Goal: Task Accomplishment & Management: Manage account settings

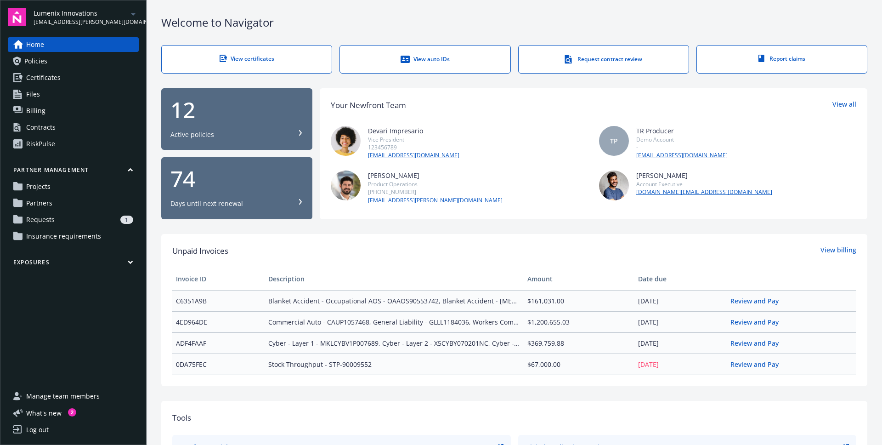
click at [58, 215] on link "Requests 1" at bounding box center [73, 219] width 131 height 15
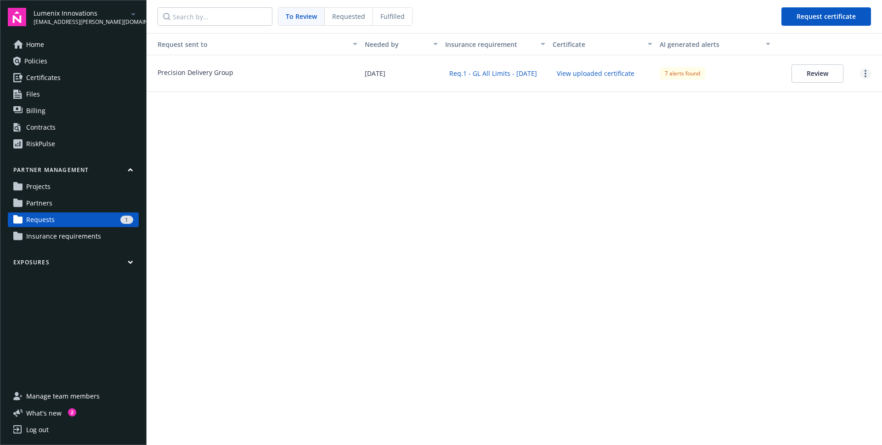
click at [867, 72] on link "more" at bounding box center [865, 73] width 11 height 11
click at [854, 102] on div "View request details" at bounding box center [840, 103] width 85 height 15
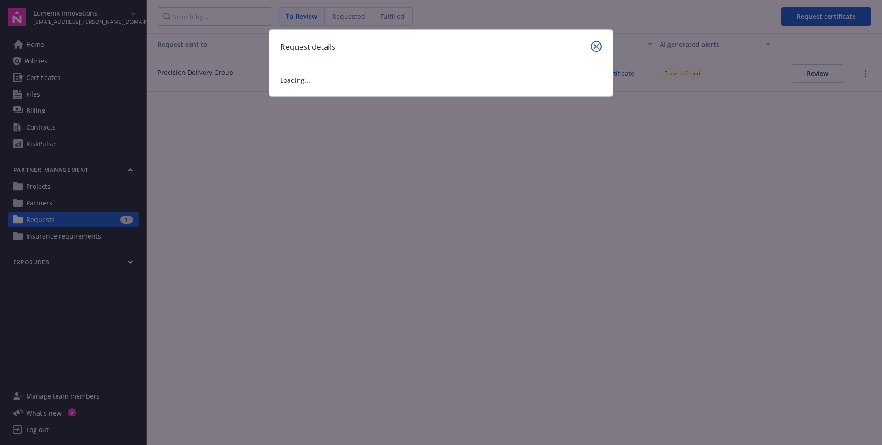
click at [599, 46] on icon "close" at bounding box center [597, 47] width 6 height 6
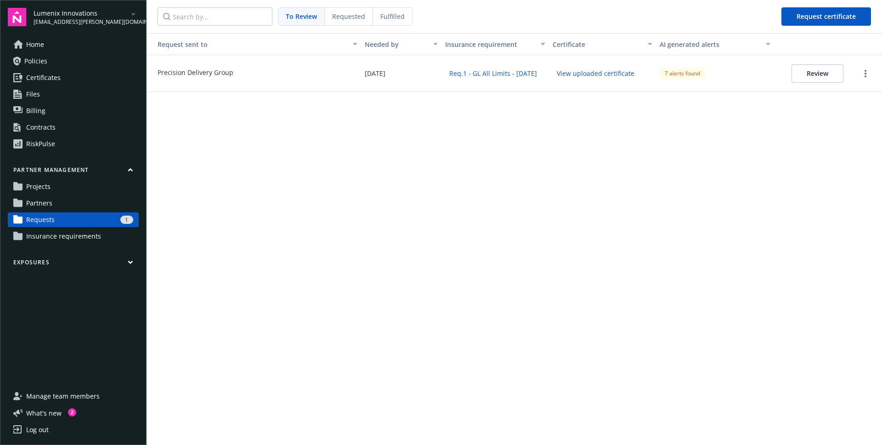
click at [348, 16] on span "Requested" at bounding box center [348, 16] width 33 height 10
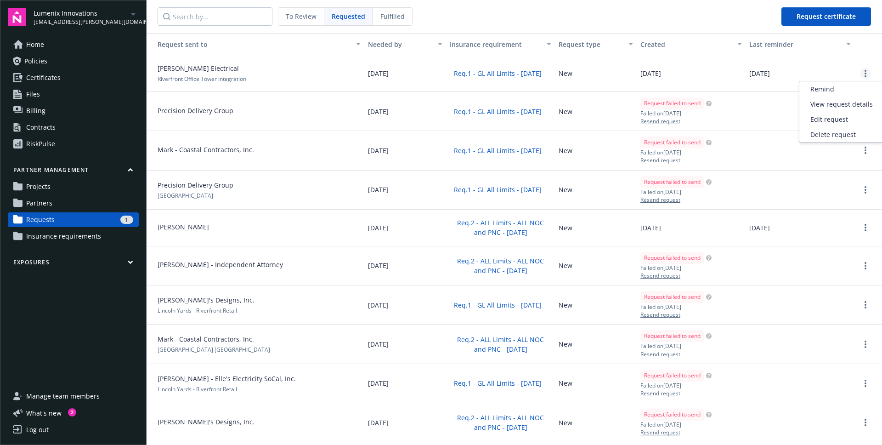
click at [860, 77] on link "more" at bounding box center [865, 73] width 11 height 11
click at [830, 125] on div "Edit request" at bounding box center [841, 119] width 85 height 15
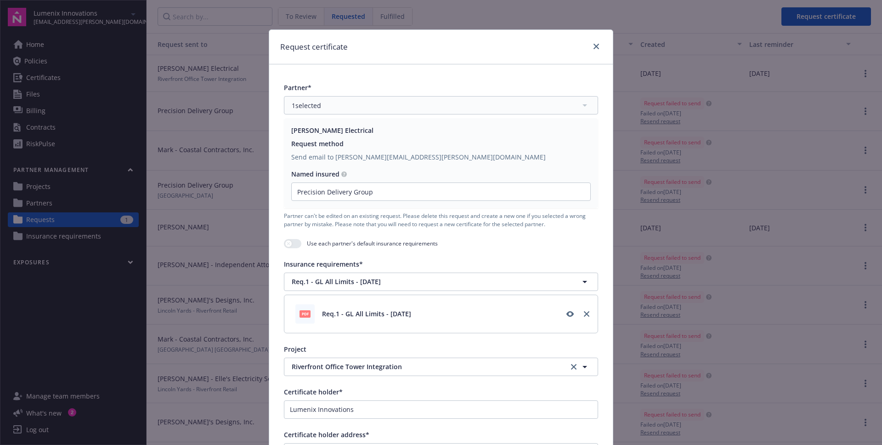
click at [598, 43] on div at bounding box center [594, 47] width 15 height 12
click at [596, 45] on link "close" at bounding box center [596, 46] width 11 height 11
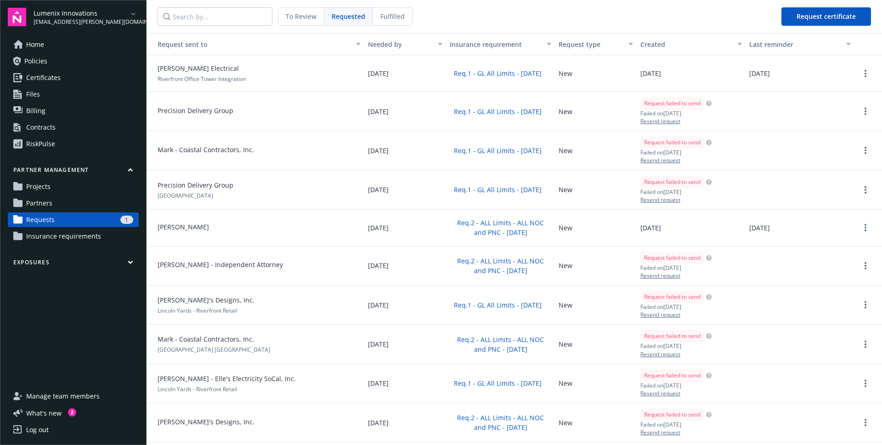
click at [314, 14] on span "To Review" at bounding box center [301, 16] width 31 height 10
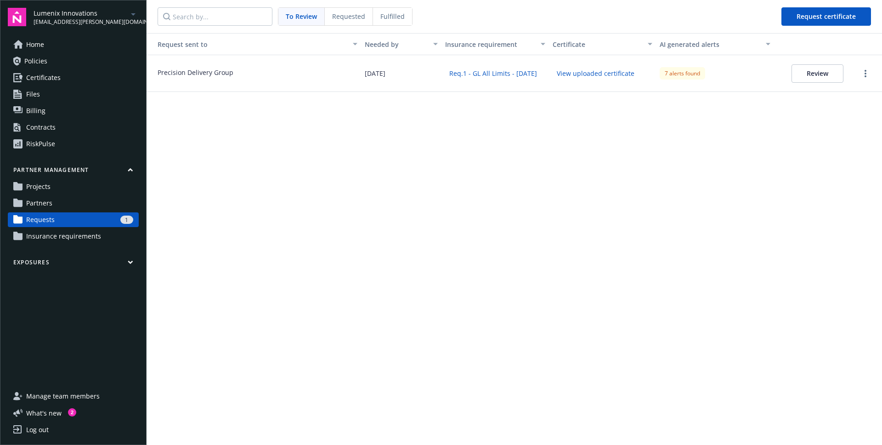
click at [385, 15] on span "Fulfilled" at bounding box center [392, 16] width 24 height 10
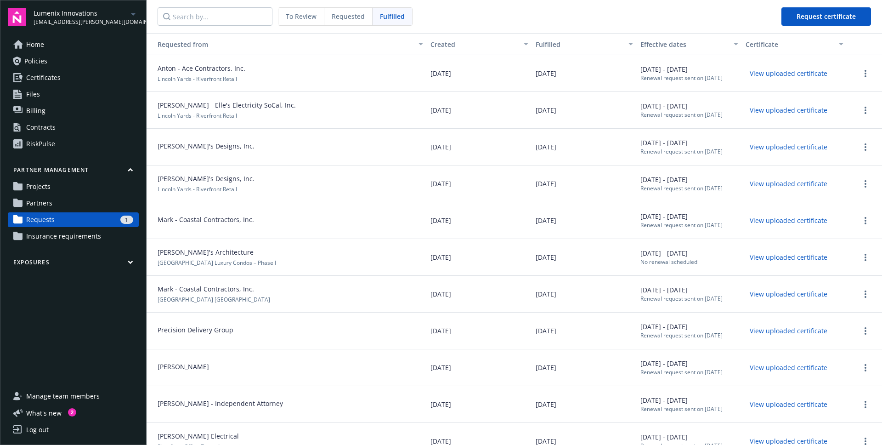
click at [294, 16] on span "To Review" at bounding box center [301, 16] width 31 height 10
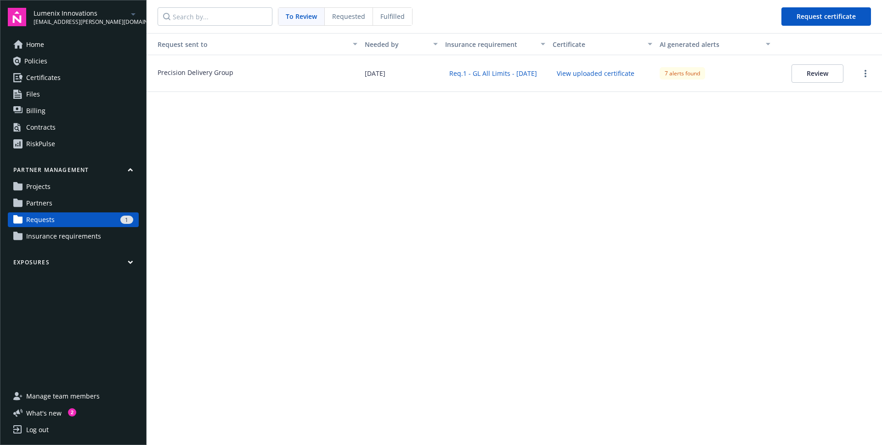
click at [50, 205] on span "Partners" at bounding box center [39, 203] width 26 height 15
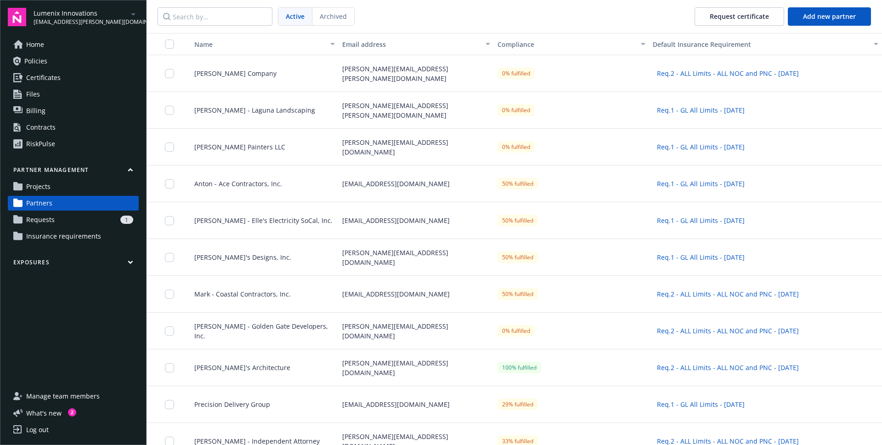
click at [43, 220] on span "Requests" at bounding box center [40, 219] width 28 height 15
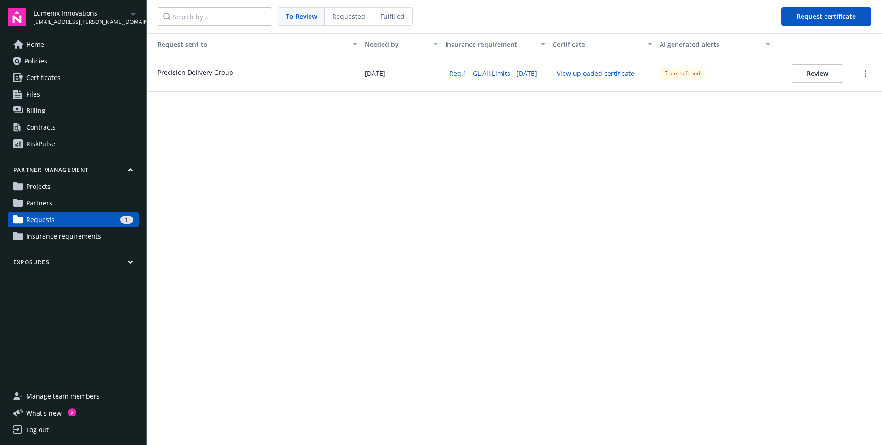
click at [349, 13] on span "Requested" at bounding box center [348, 16] width 33 height 10
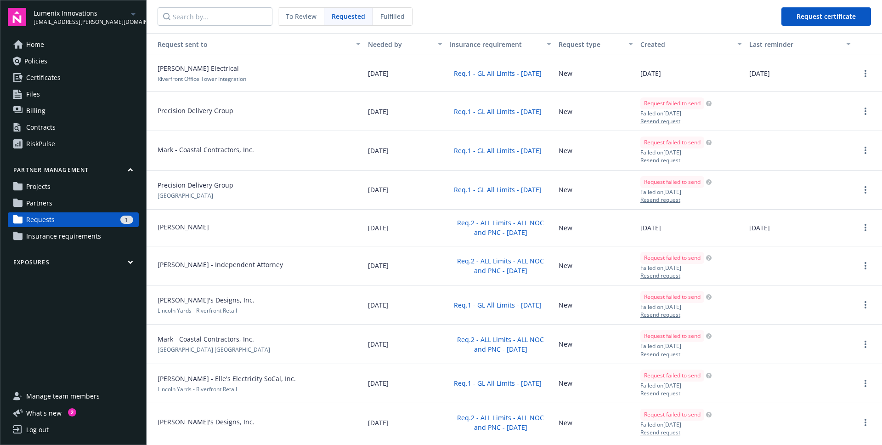
click at [382, 17] on span "Fulfilled" at bounding box center [392, 16] width 24 height 10
